Goal: Navigation & Orientation: Go to known website

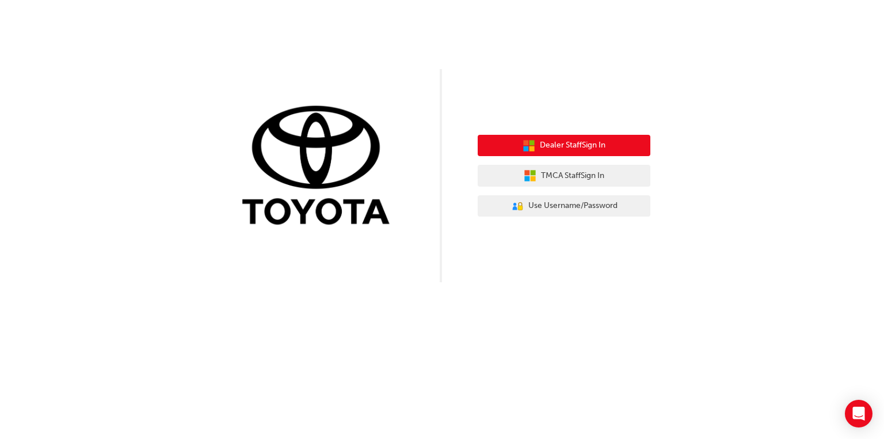
click at [603, 149] on span "Dealer Staff Sign In" at bounding box center [573, 145] width 66 height 13
